Goal: Transaction & Acquisition: Book appointment/travel/reservation

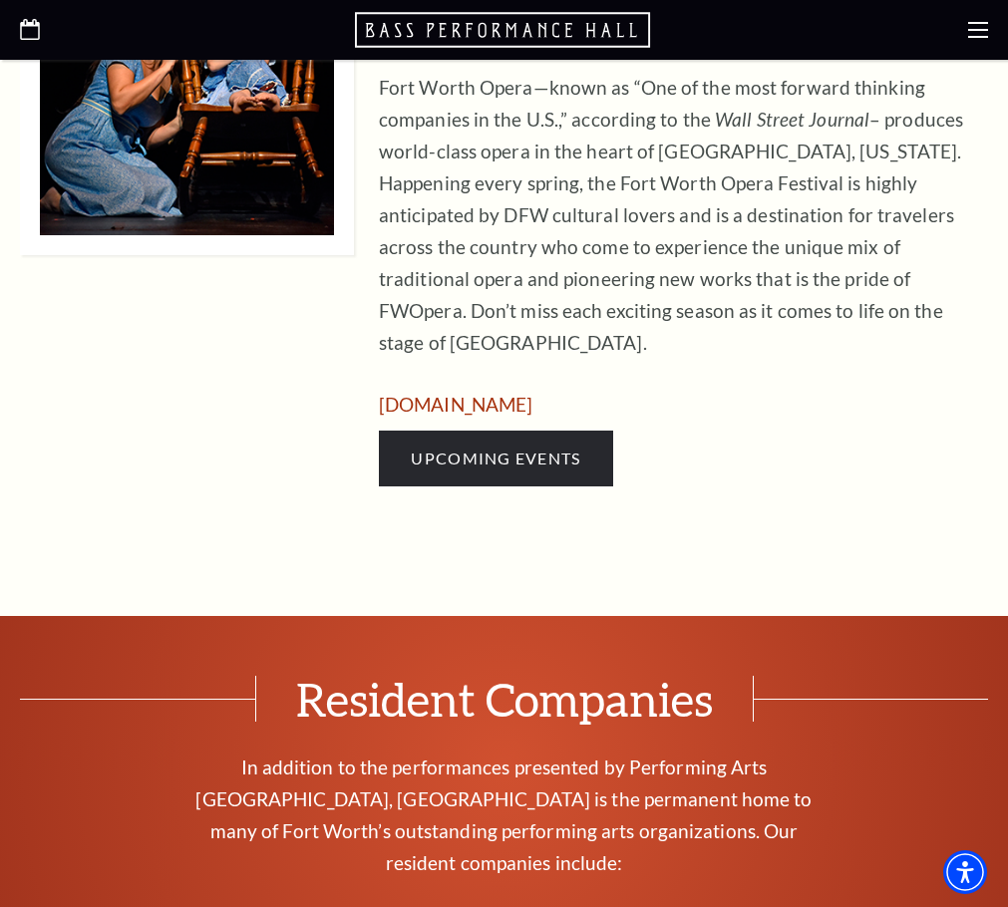
scroll to position [1296, 0]
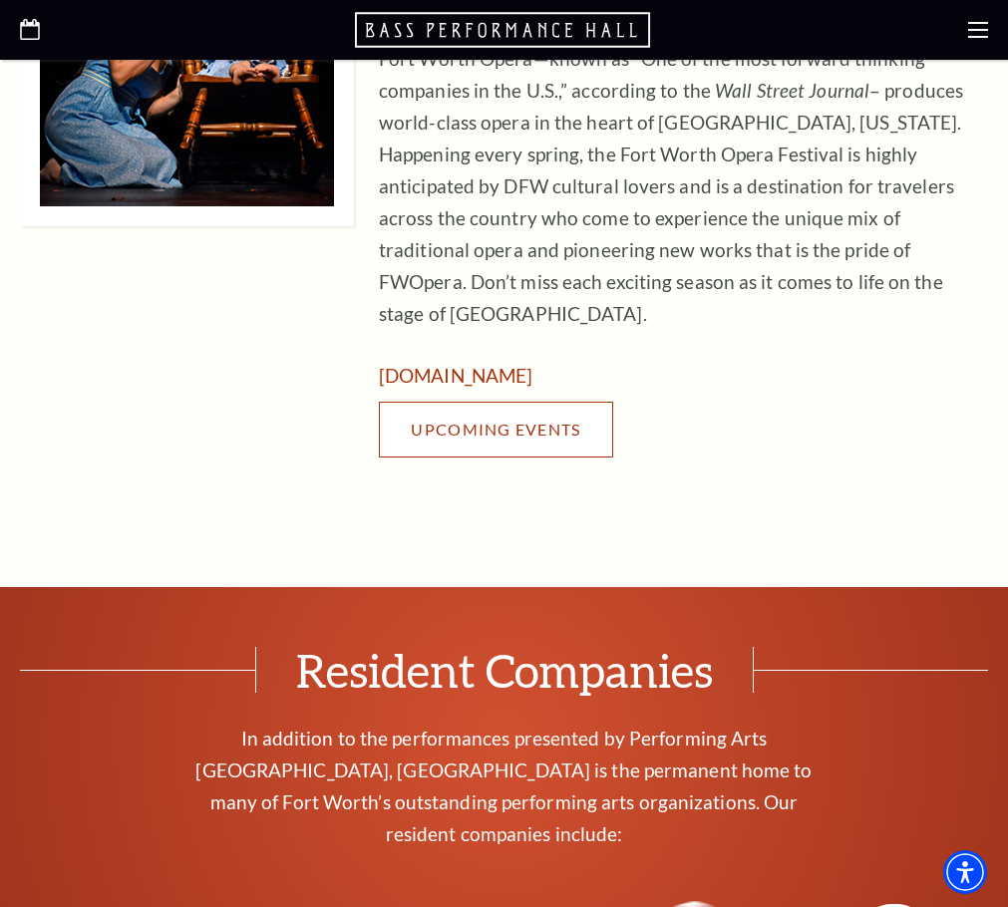
click at [536, 439] on span "Upcoming Events" at bounding box center [495, 429] width 169 height 19
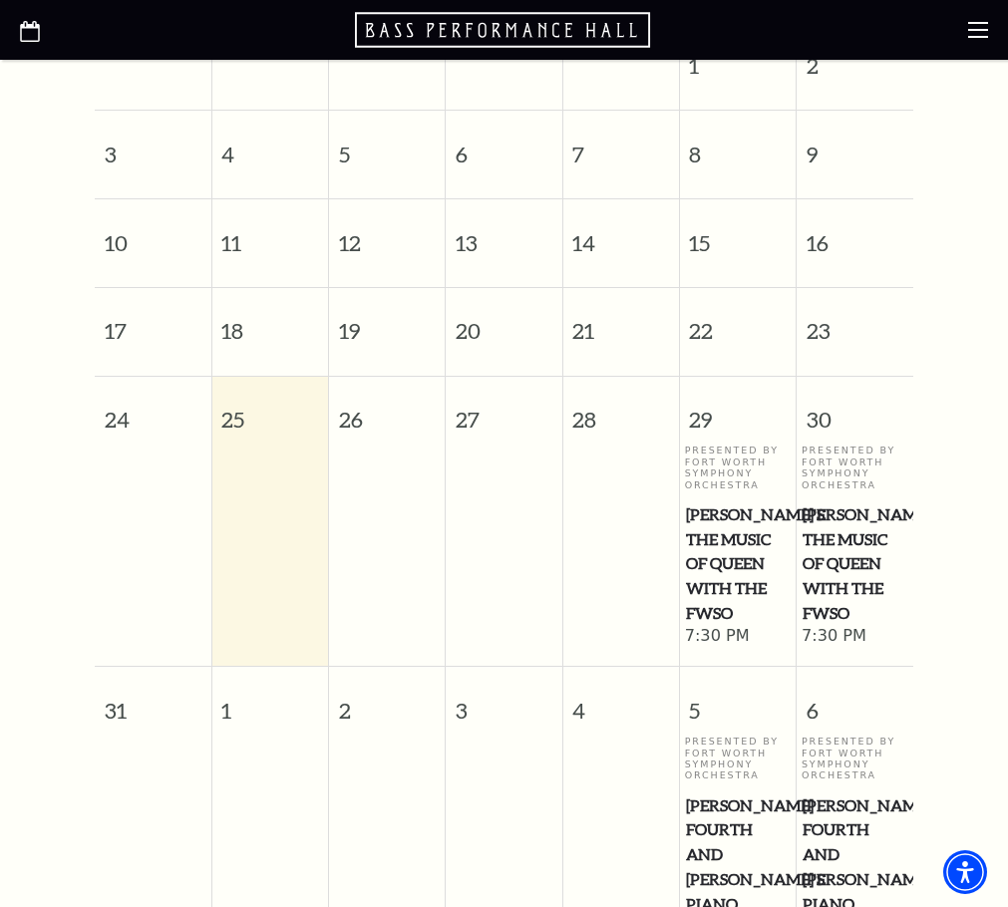
scroll to position [773, 0]
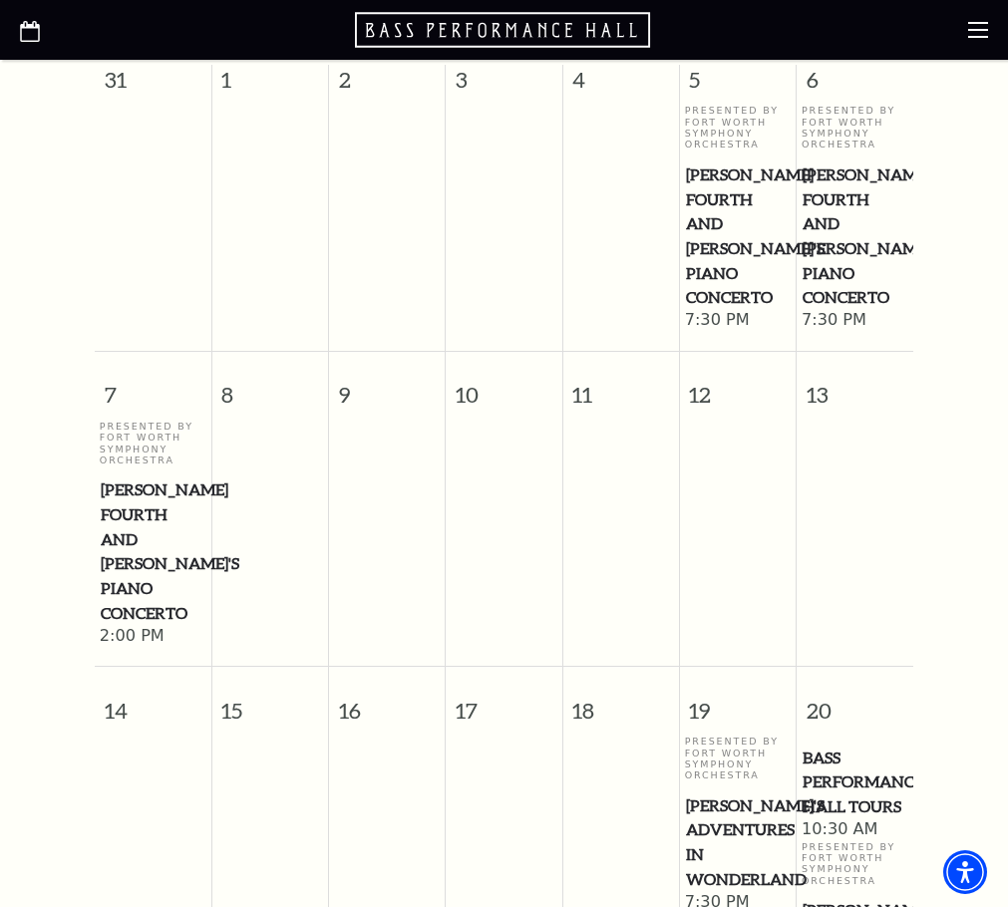
click at [160, 625] on span "[PERSON_NAME] Fourth and [PERSON_NAME]'s Piano Concerto" at bounding box center [153, 551] width 105 height 148
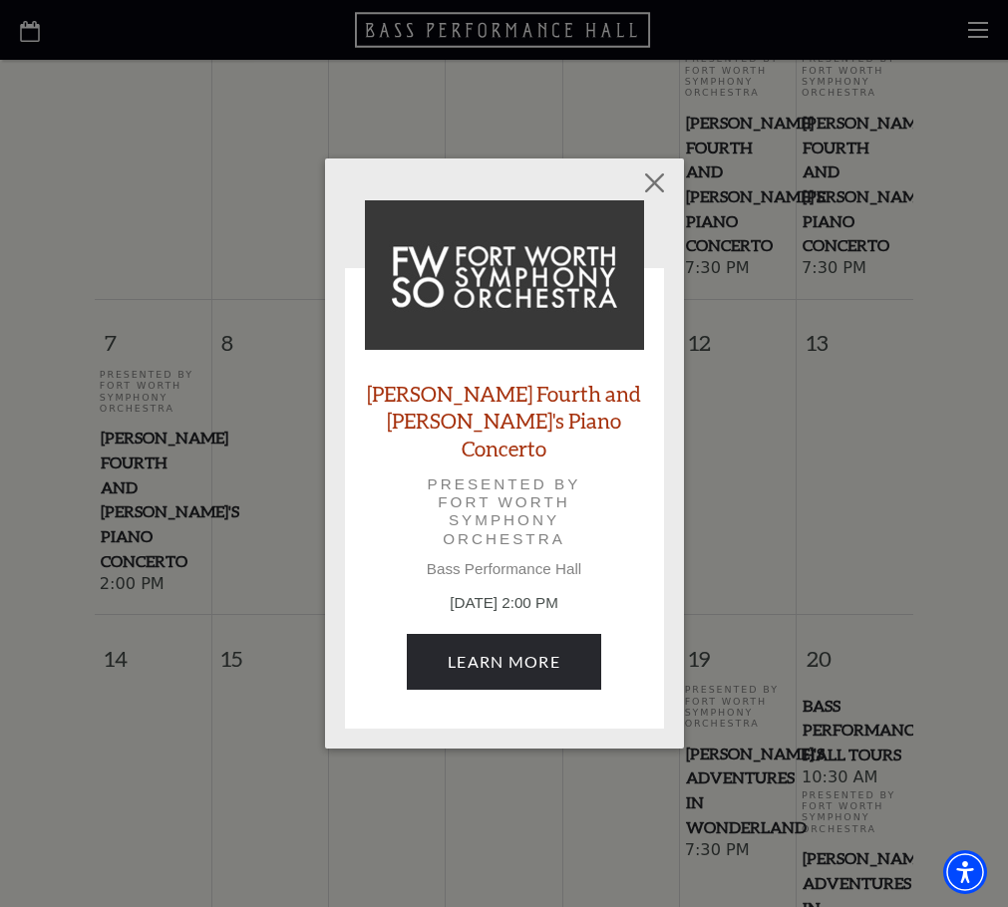
scroll to position [872, 0]
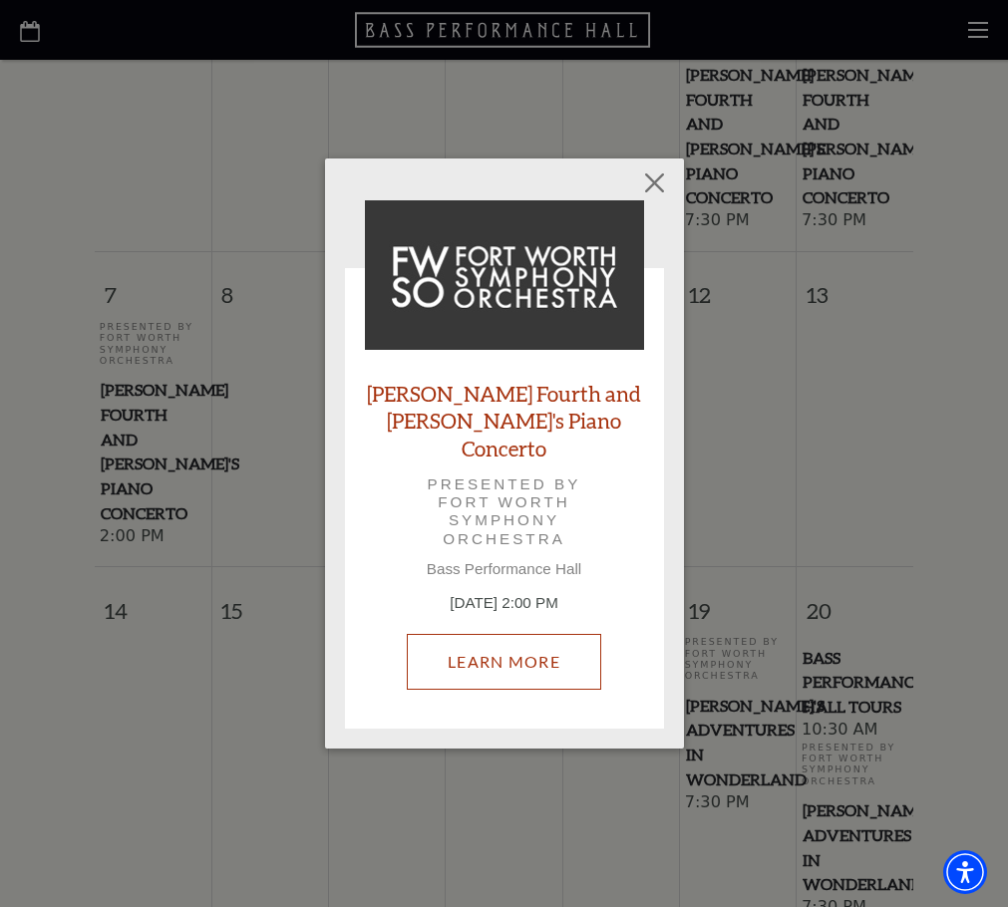
click at [526, 650] on link "Learn More" at bounding box center [504, 662] width 194 height 56
